Goal: Task Accomplishment & Management: Manage account settings

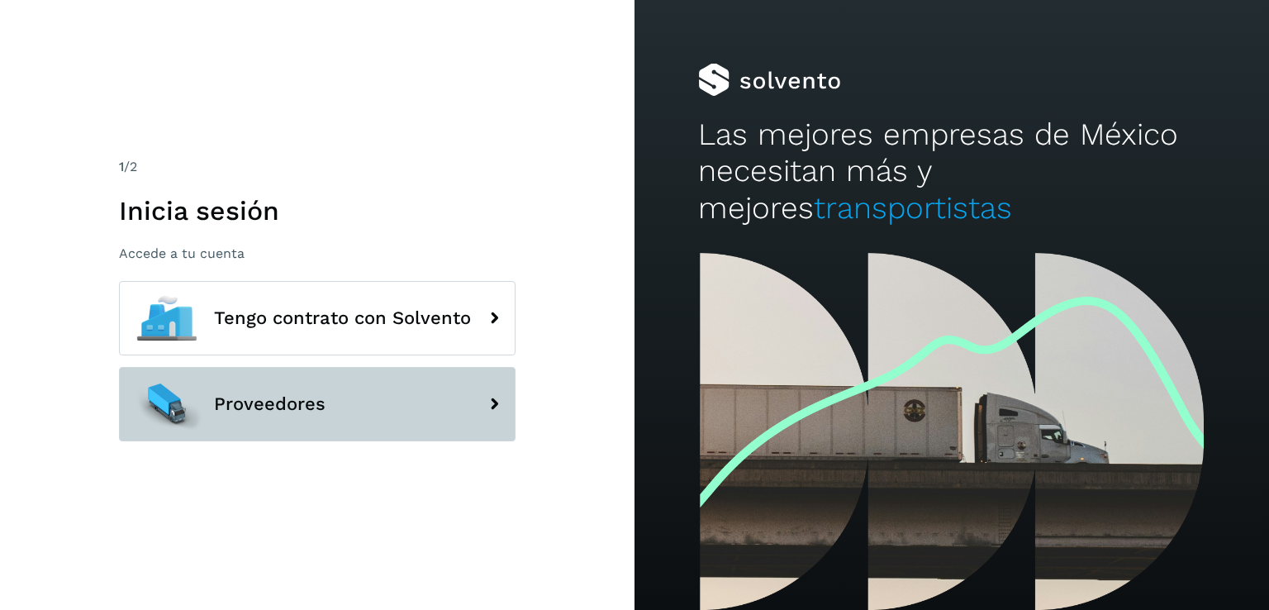
click at [347, 396] on button "Proveedores" at bounding box center [317, 404] width 397 height 74
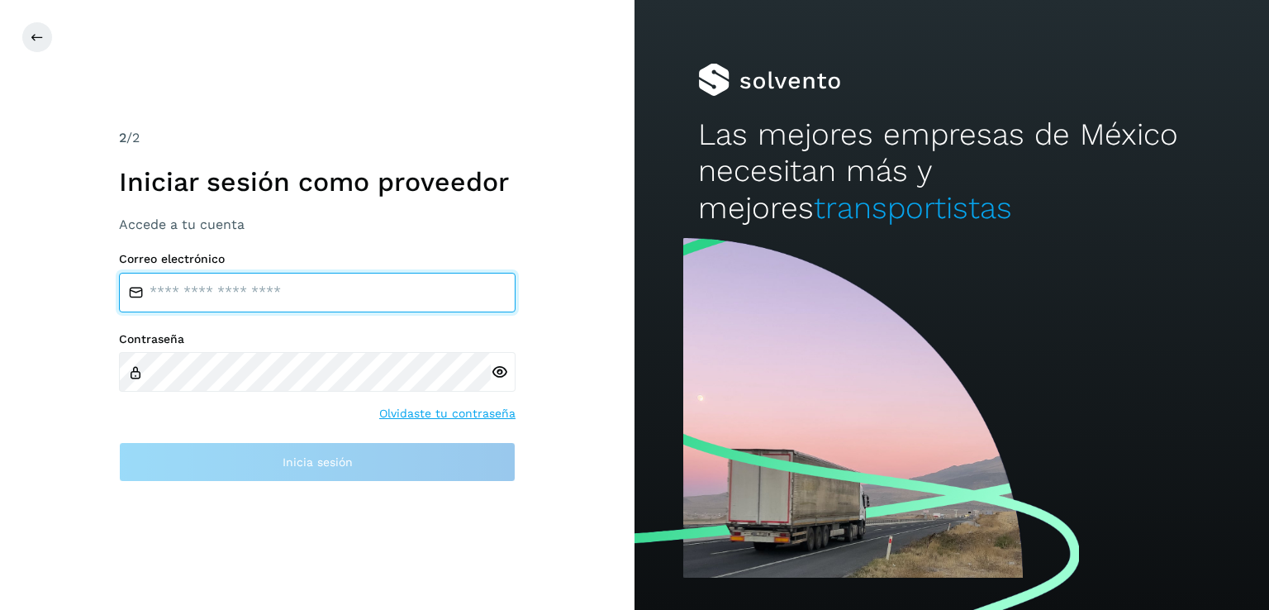
click at [185, 295] on input "email" at bounding box center [317, 293] width 397 height 40
type input "**********"
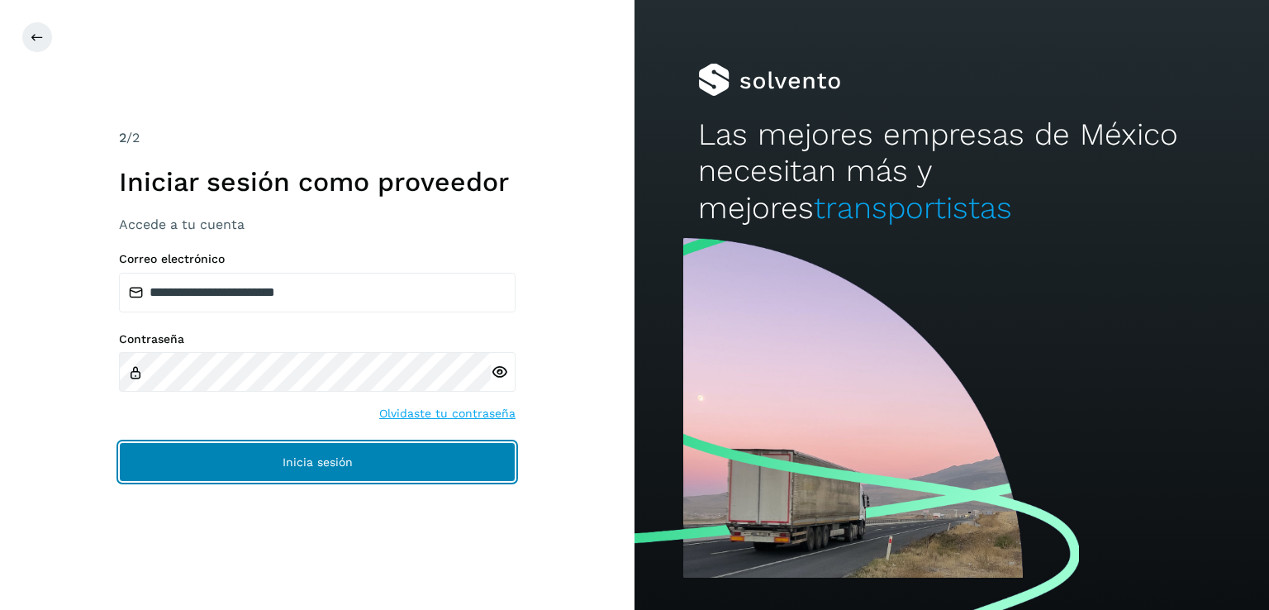
click at [274, 475] on button "Inicia sesión" at bounding box center [317, 462] width 397 height 40
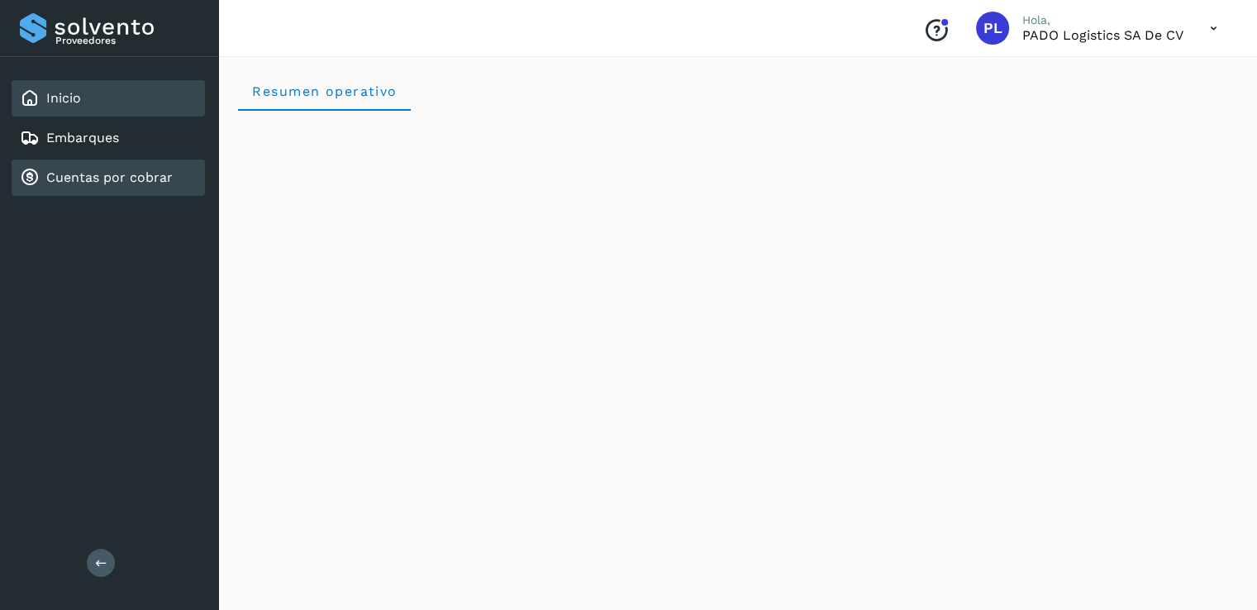
click at [89, 170] on link "Cuentas por cobrar" at bounding box center [109, 177] width 126 height 16
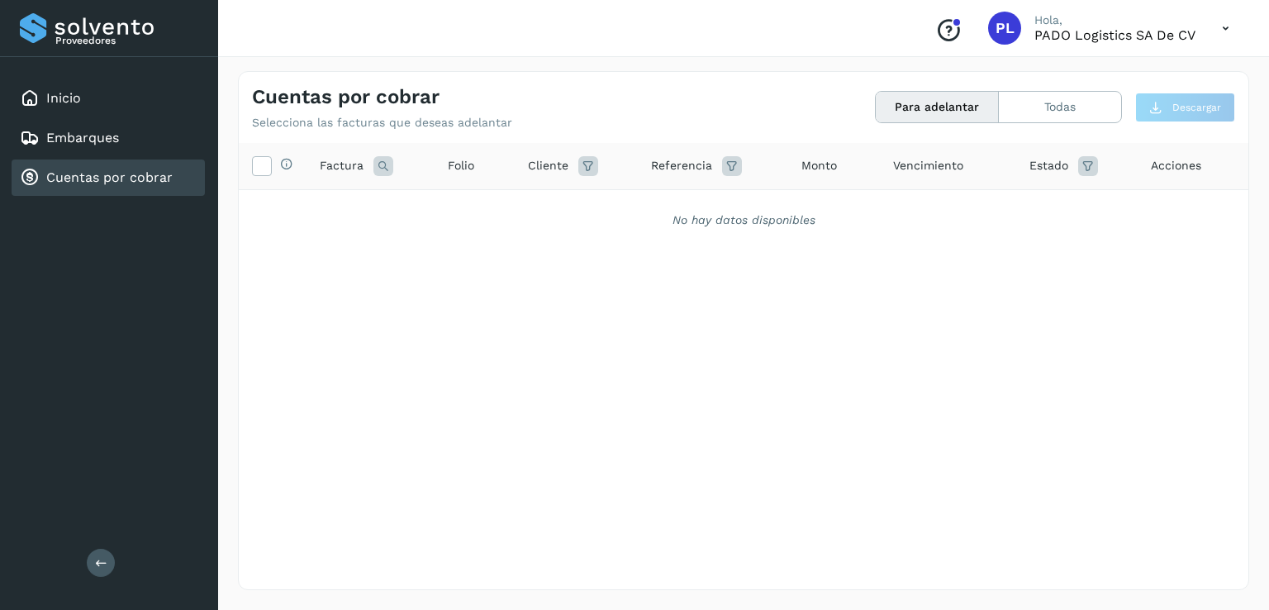
click at [1221, 31] on icon at bounding box center [1226, 29] width 34 height 34
click at [1114, 62] on div "Cerrar sesión" at bounding box center [1143, 74] width 197 height 31
